Goal: Task Accomplishment & Management: Check status

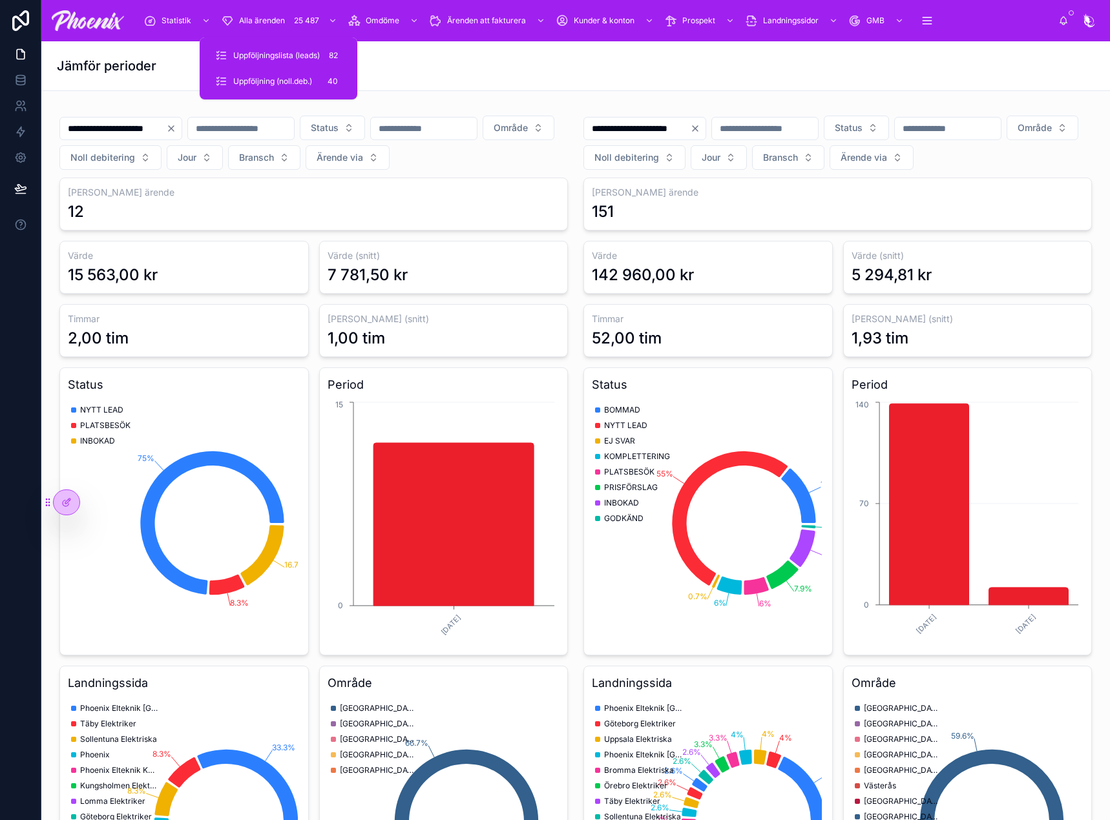
click at [298, 53] on span "Uppföljningslista (leads)" at bounding box center [276, 55] width 87 height 10
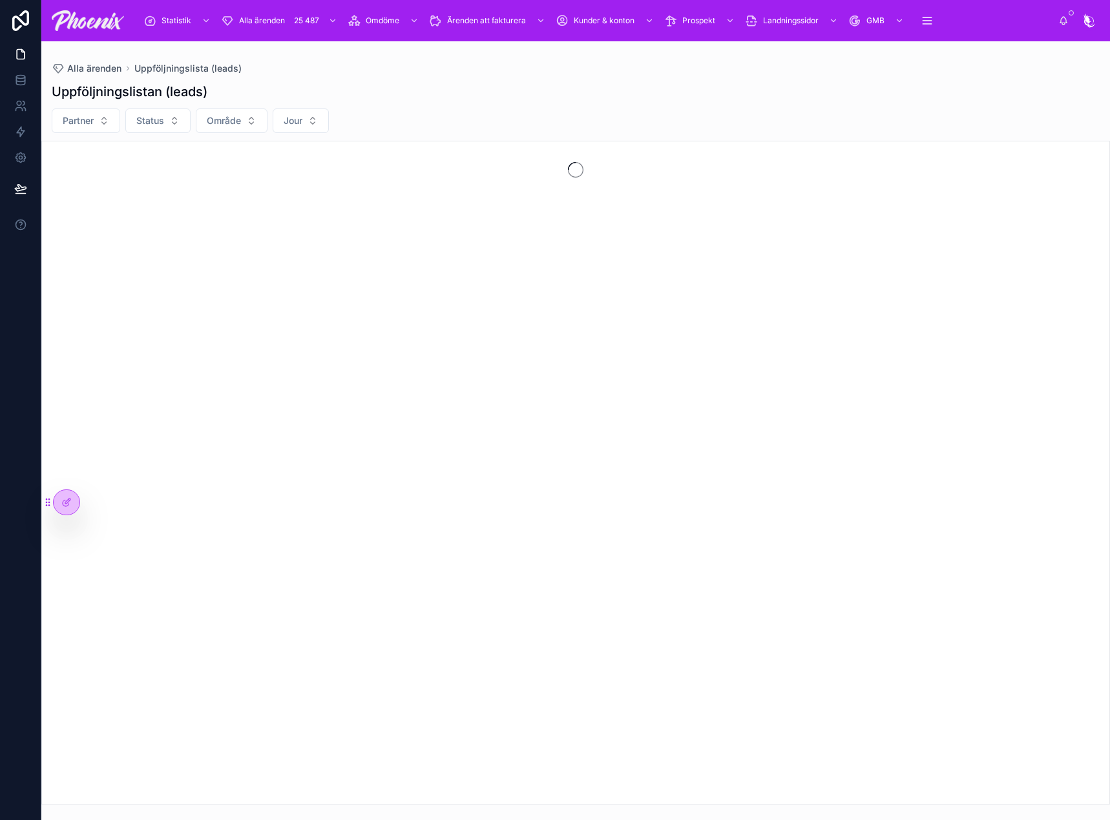
click at [443, 83] on div "Uppföljningslistan (leads)" at bounding box center [576, 92] width 1048 height 18
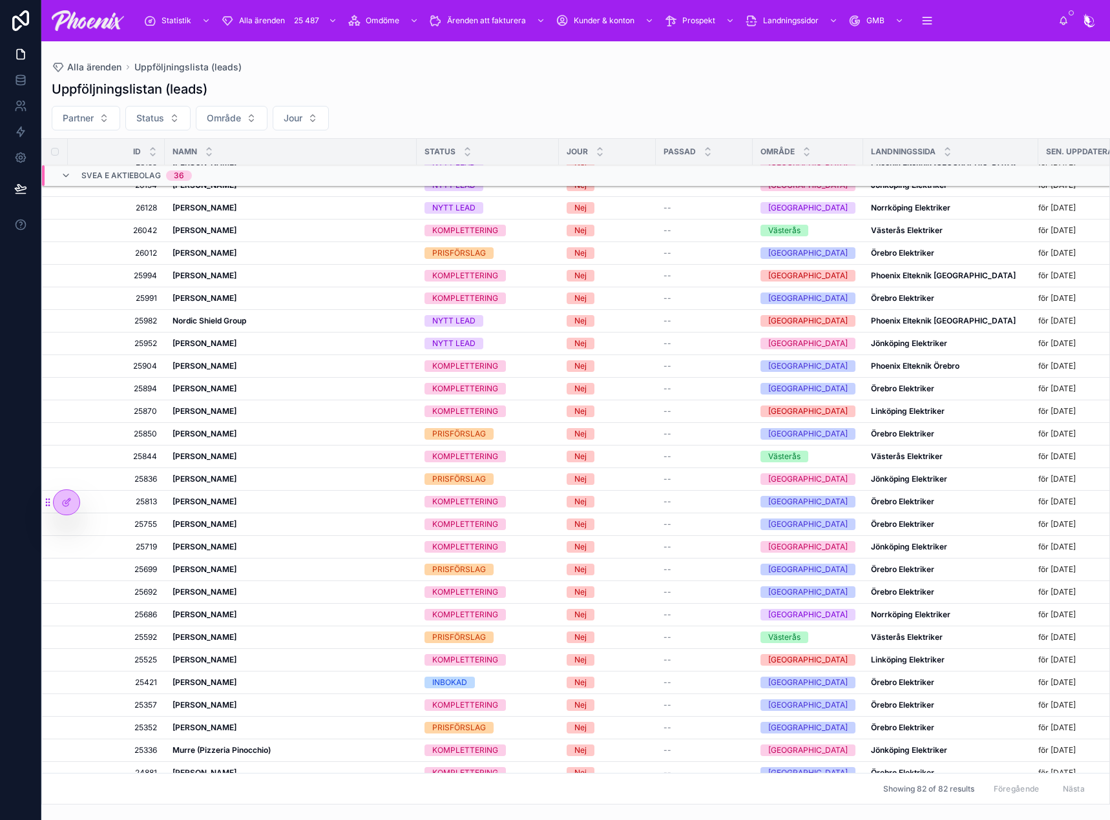
scroll to position [1442, 0]
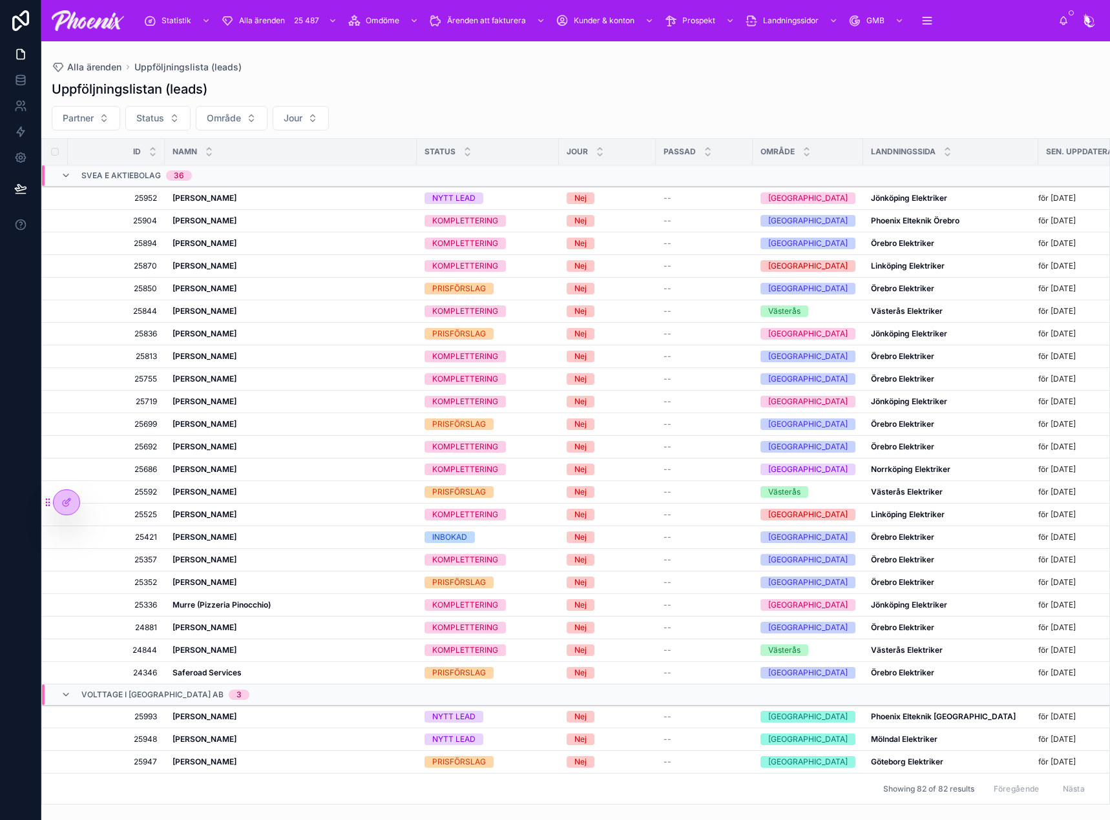
click at [217, 706] on td "[PERSON_NAME] [PERSON_NAME]" at bounding box center [291, 717] width 252 height 23
click at [215, 712] on strong "[PERSON_NAME]" at bounding box center [204, 717] width 64 height 10
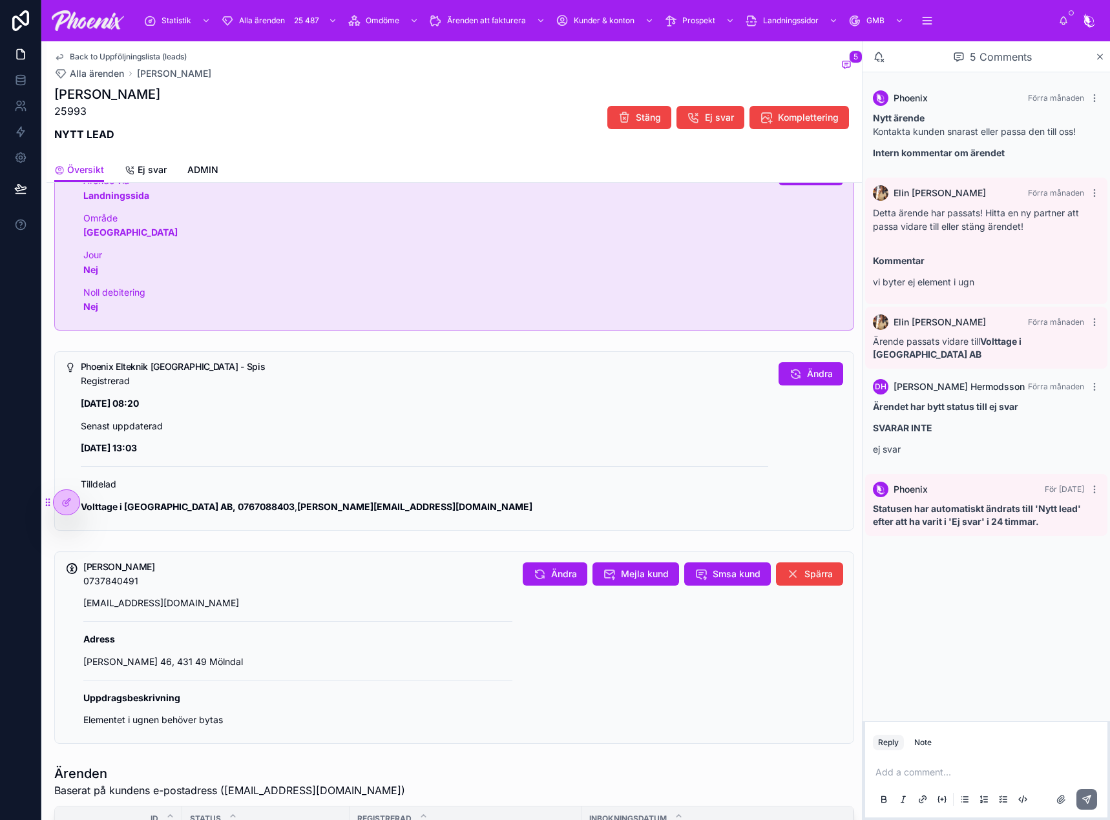
scroll to position [194, 0]
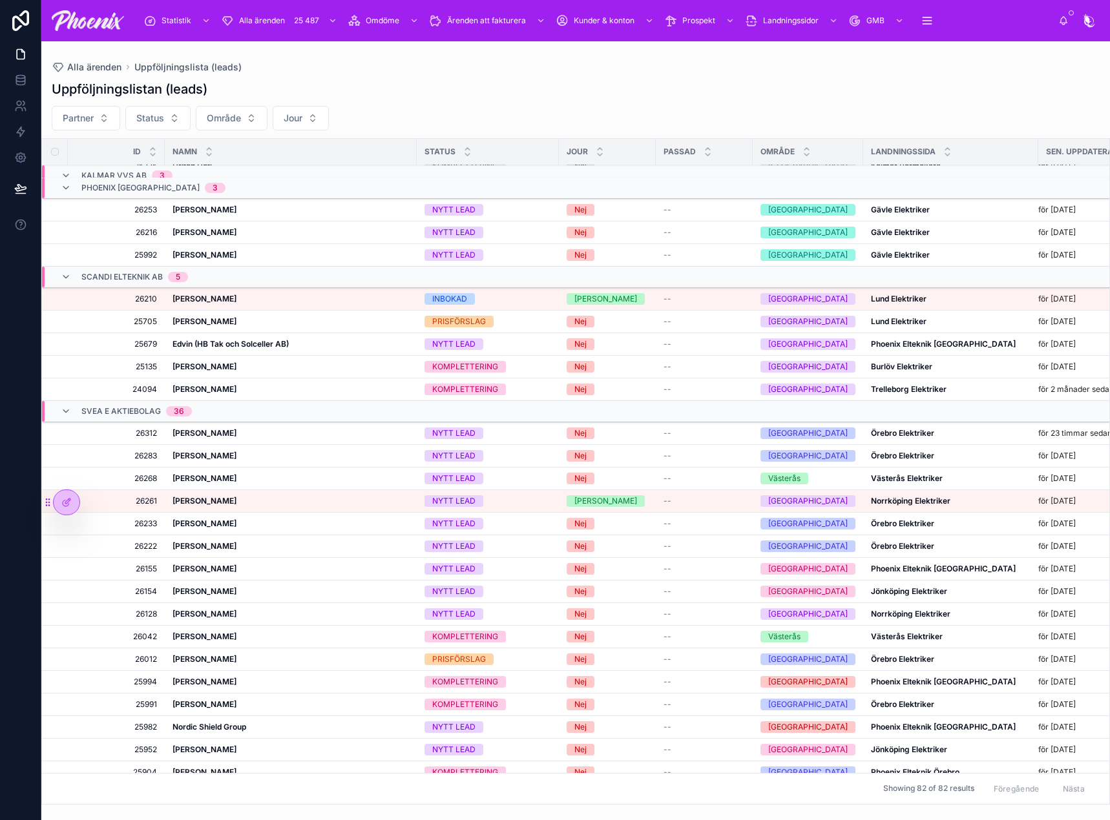
scroll to position [861, 0]
